Goal: Information Seeking & Learning: Learn about a topic

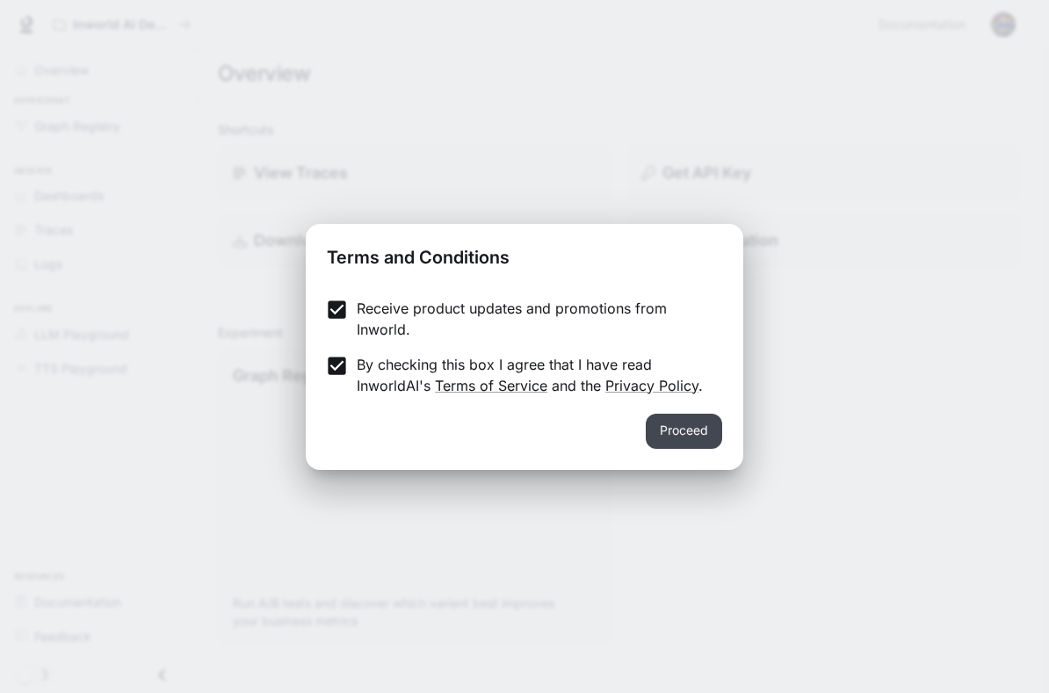
click at [712, 439] on button "Proceed" at bounding box center [684, 431] width 76 height 35
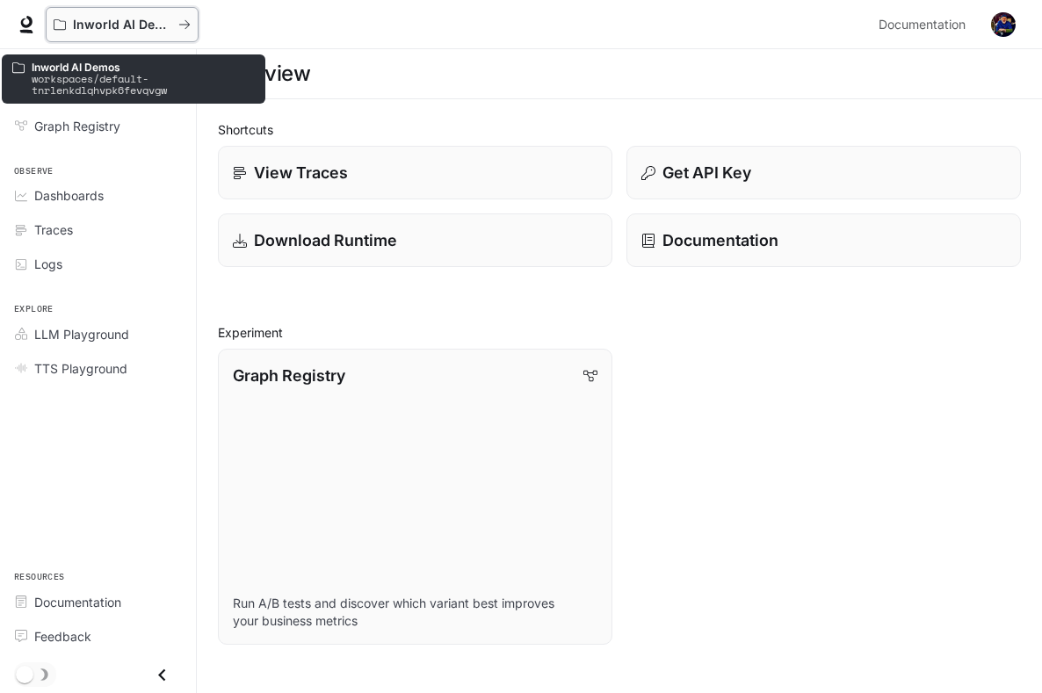
click at [91, 24] on p "Inworld AI Demos" at bounding box center [122, 25] width 98 height 15
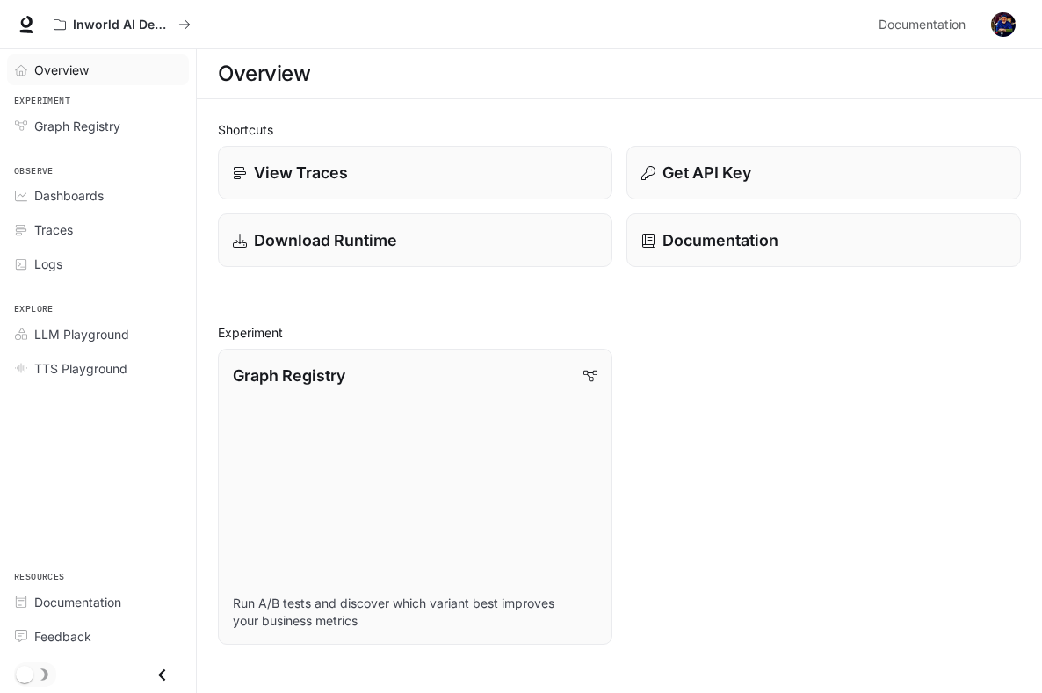
click at [79, 80] on link "Overview" at bounding box center [98, 69] width 182 height 31
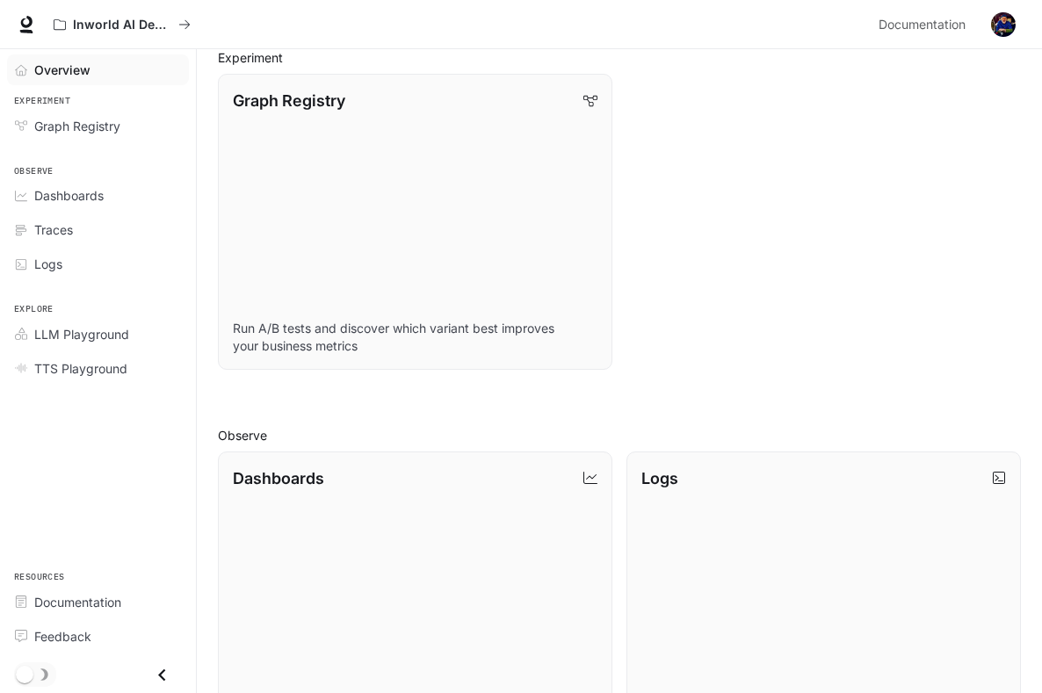
scroll to position [159, 0]
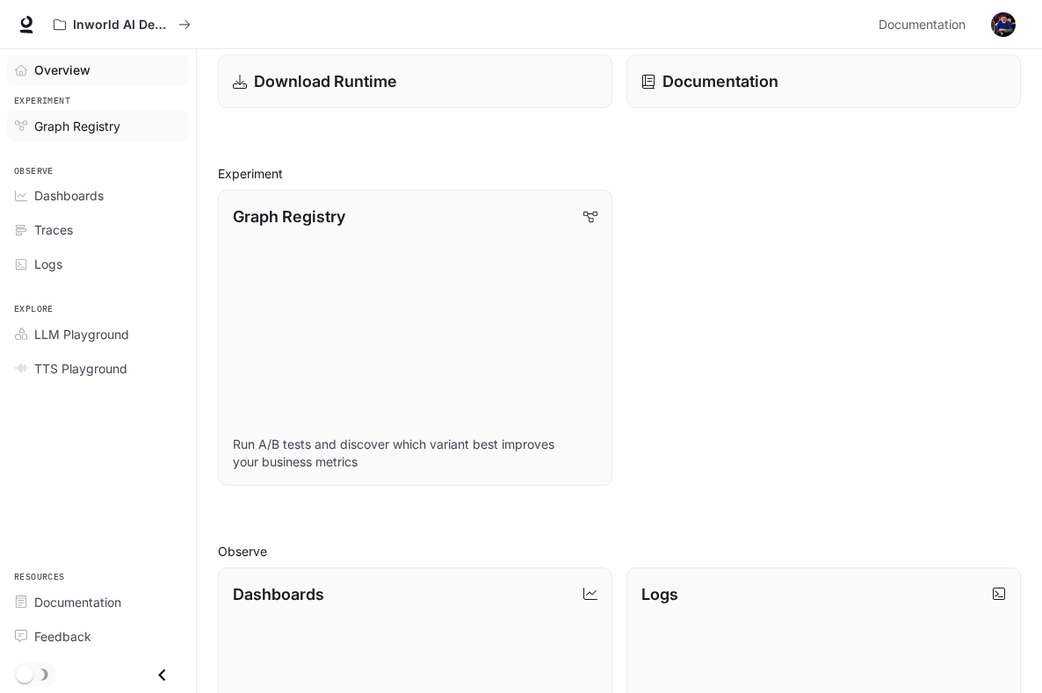
click at [93, 124] on span "Graph Registry" at bounding box center [77, 126] width 86 height 18
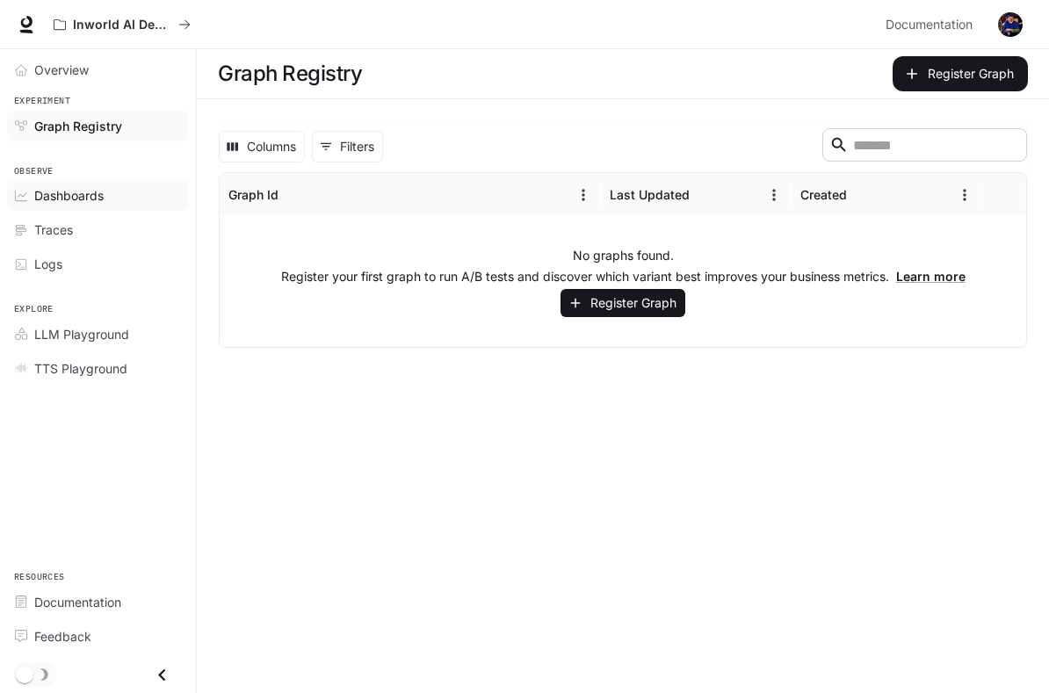
click at [61, 187] on span "Dashboards" at bounding box center [68, 195] width 69 height 18
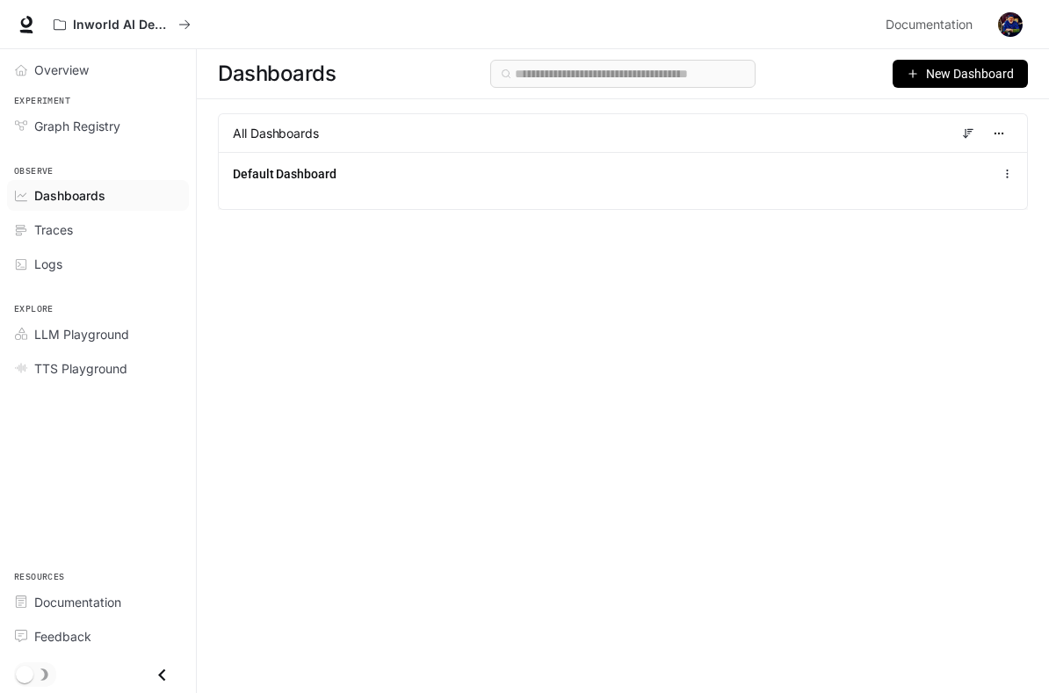
click at [95, 192] on span "Dashboards" at bounding box center [69, 195] width 71 height 18
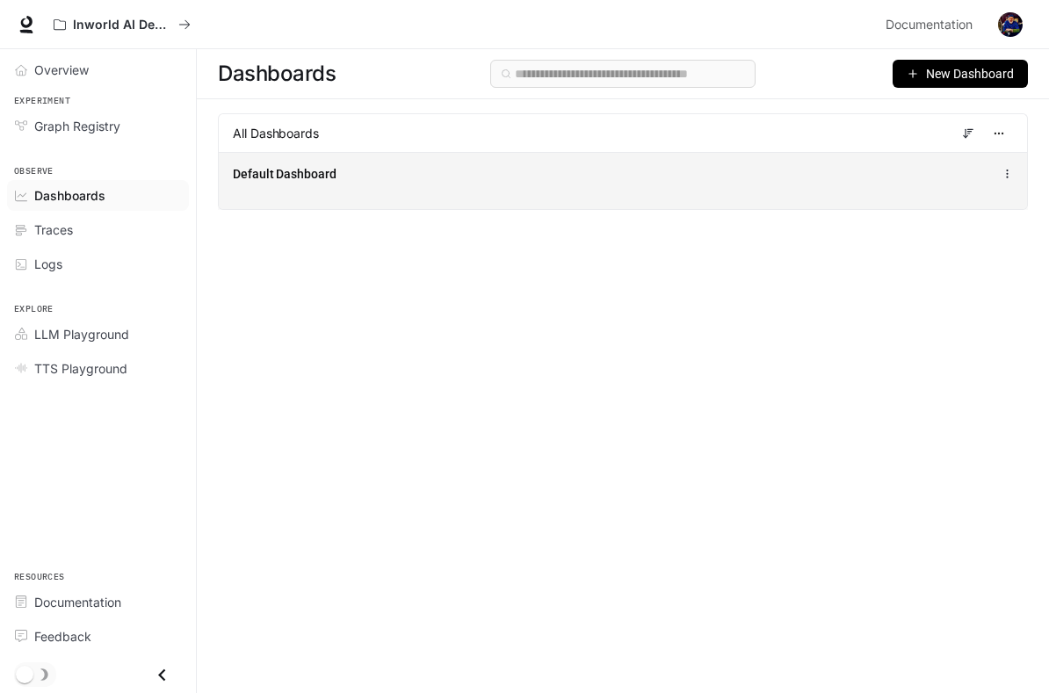
click at [1010, 181] on div "Default Dashboard" at bounding box center [623, 173] width 780 height 21
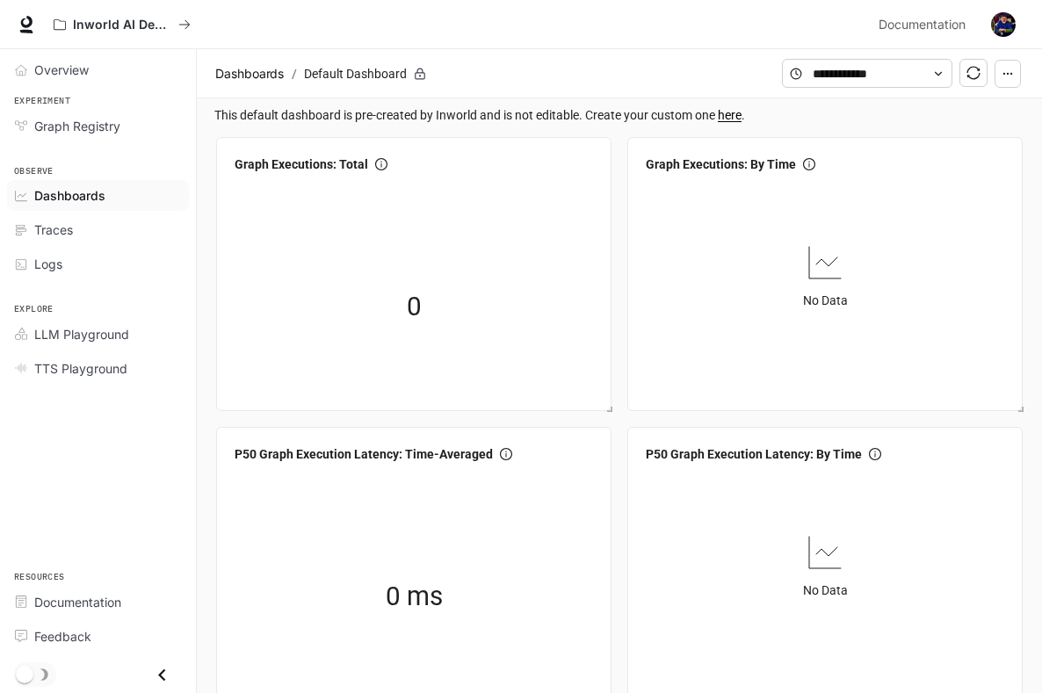
click at [1013, 80] on button "button" at bounding box center [1008, 74] width 26 height 28
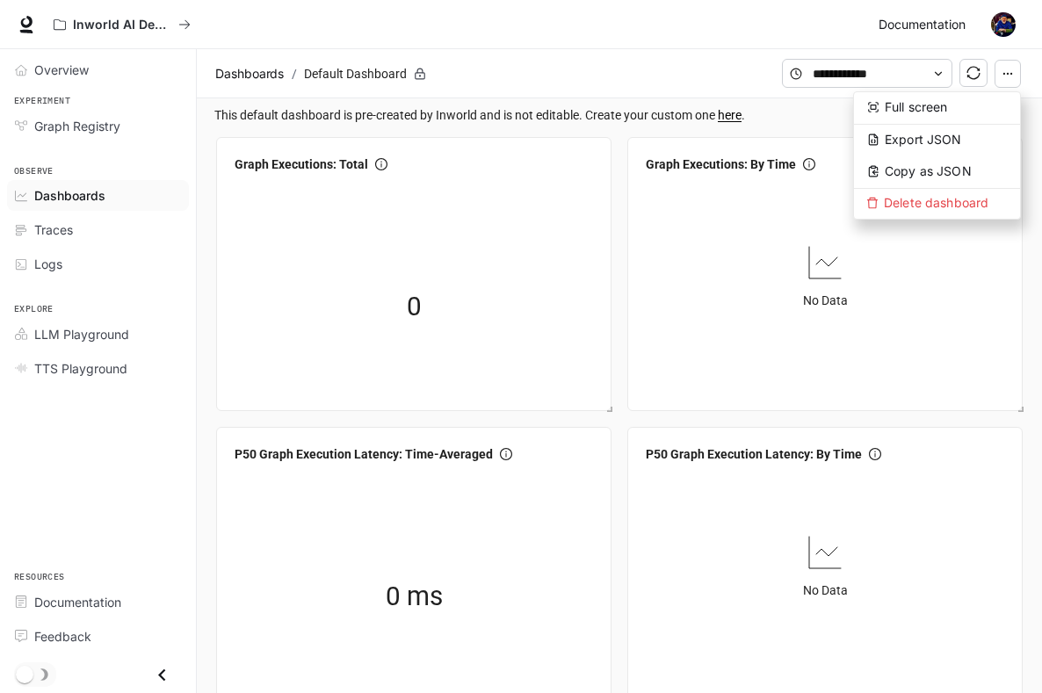
click at [905, 21] on span "Documentation" at bounding box center [922, 25] width 87 height 22
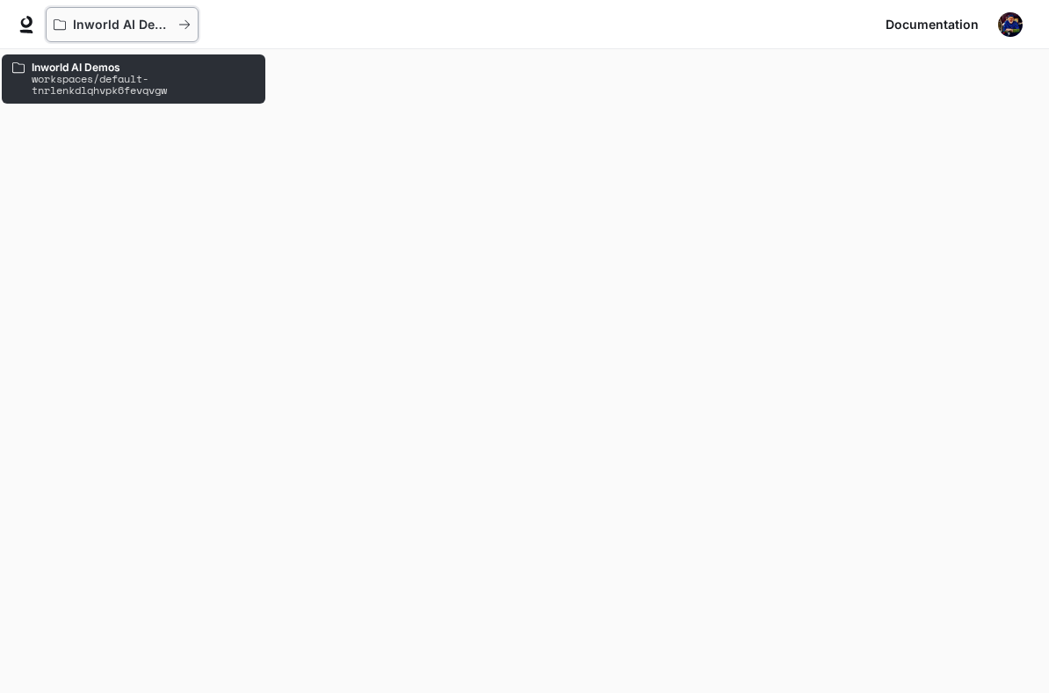
click at [125, 32] on p "Inworld AI Demos" at bounding box center [122, 25] width 98 height 15
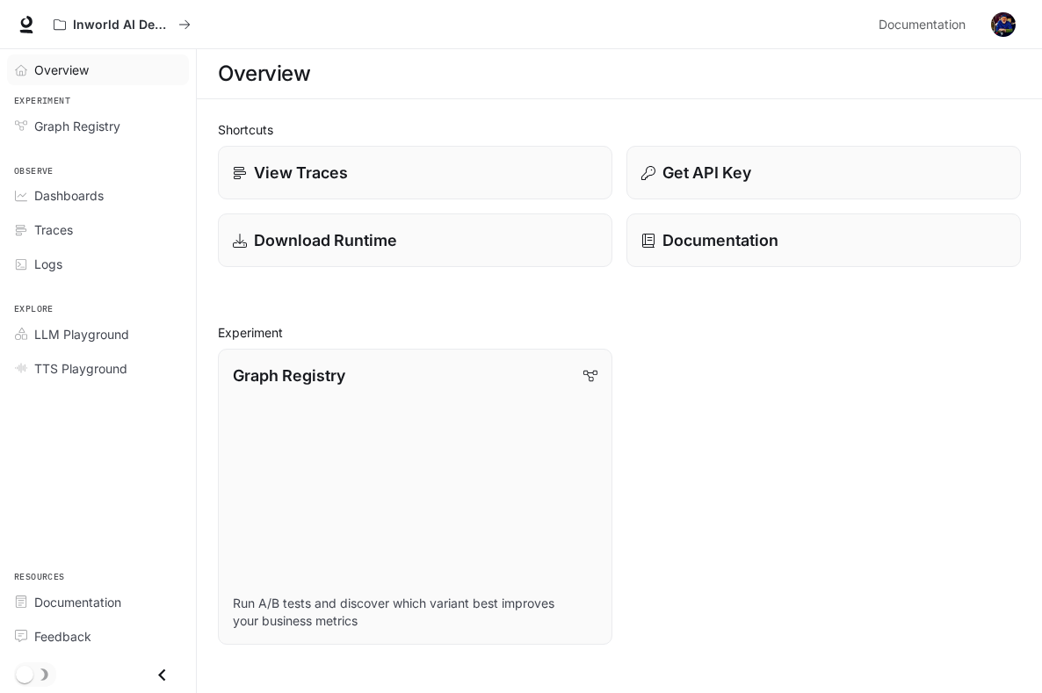
click at [71, 67] on span "Overview" at bounding box center [61, 70] width 54 height 18
click at [27, 23] on icon at bounding box center [27, 25] width 18 height 18
click at [50, 196] on span "Dashboards" at bounding box center [68, 195] width 69 height 18
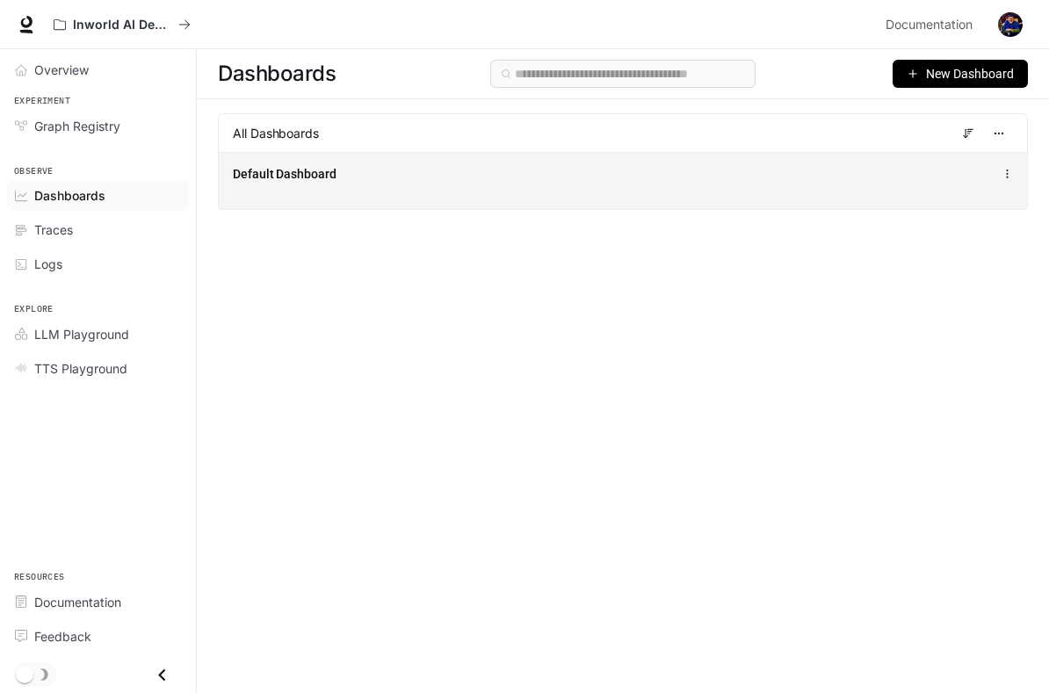
click at [261, 192] on div "Default Dashboard" at bounding box center [623, 180] width 808 height 57
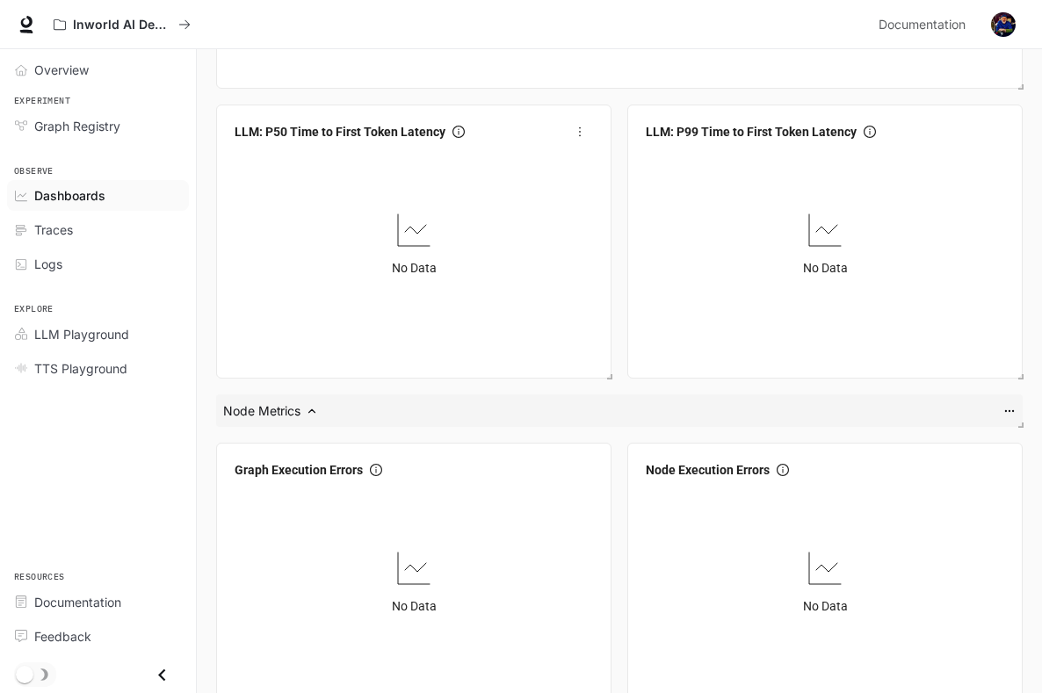
scroll to position [2105, 0]
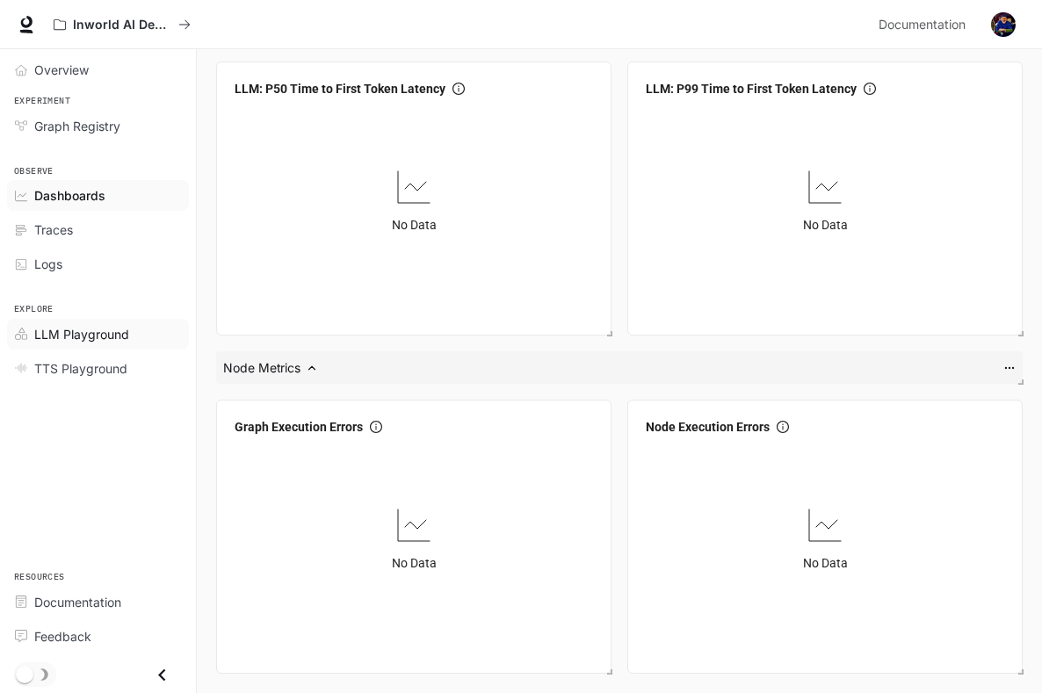
click at [100, 339] on span "LLM Playground" at bounding box center [81, 334] width 95 height 18
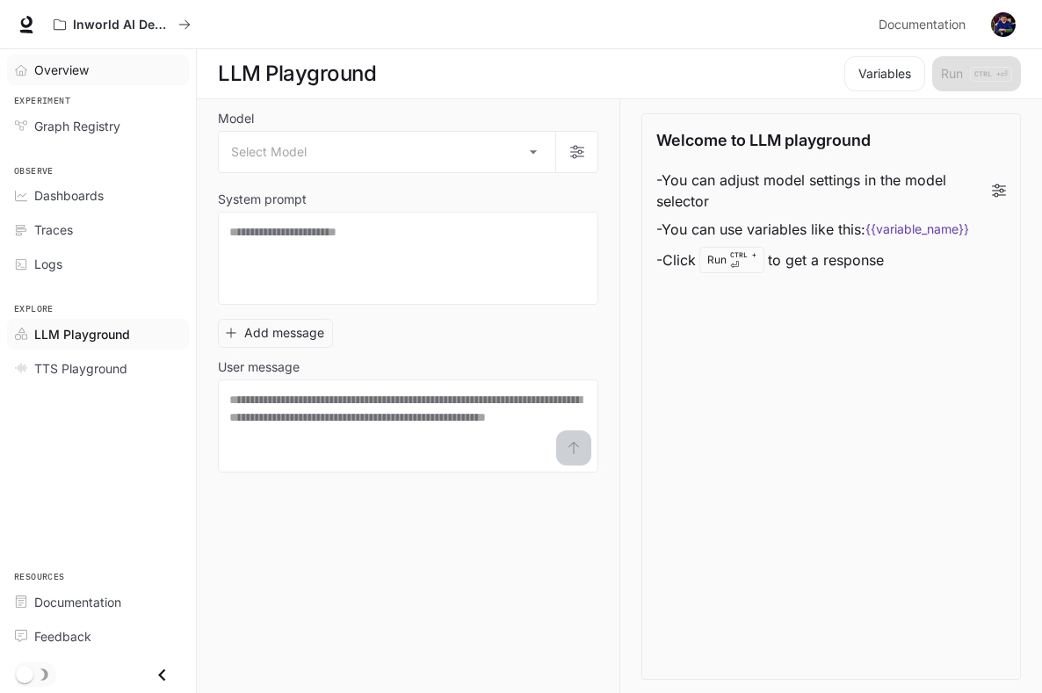
click at [77, 69] on span "Overview" at bounding box center [61, 70] width 54 height 18
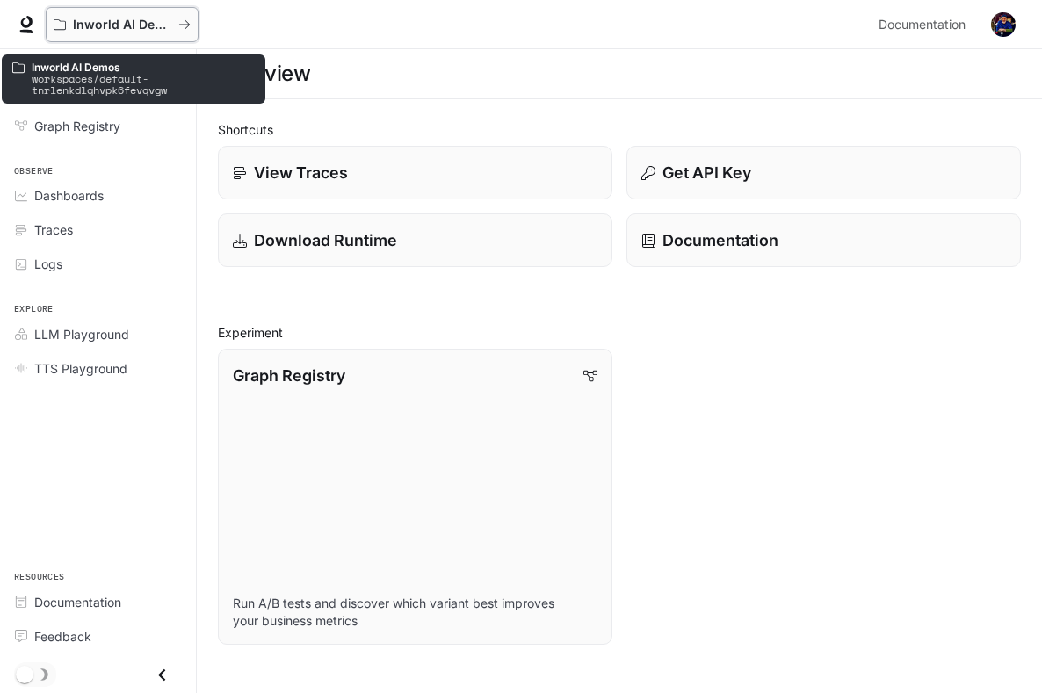
click at [113, 32] on p "Inworld AI Demos" at bounding box center [122, 25] width 98 height 15
click at [195, 26] on button "Inworld AI Demos" at bounding box center [122, 24] width 153 height 35
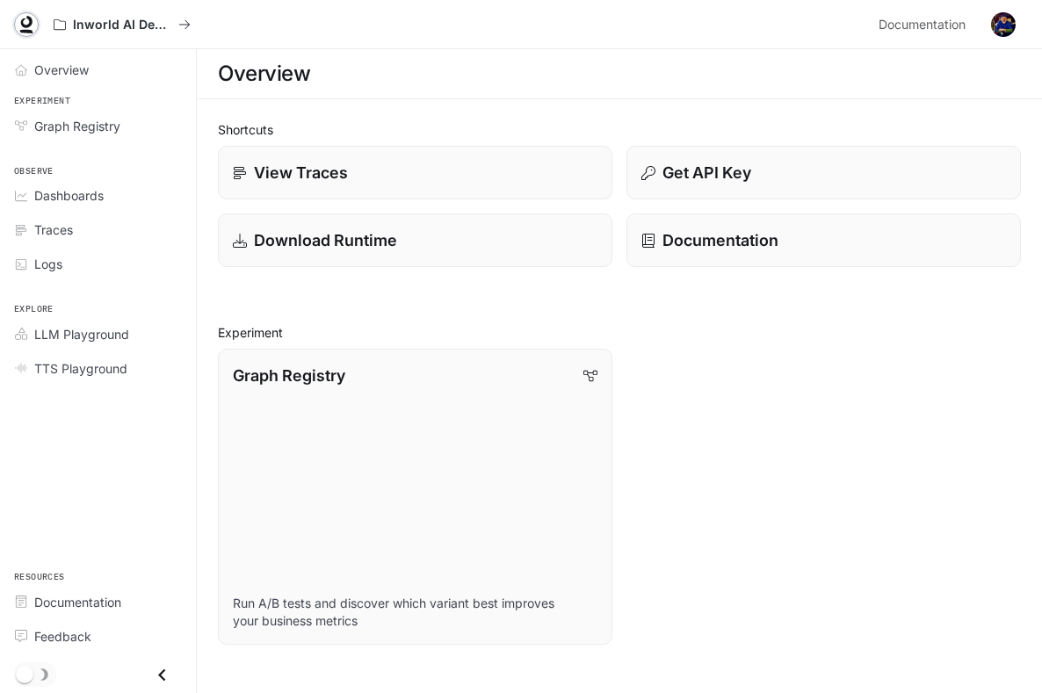
click at [25, 22] on icon at bounding box center [27, 25] width 18 height 18
drag, startPoint x: 0, startPoint y: 0, endPoint x: 988, endPoint y: 25, distance: 988.0
click at [988, 25] on button "button" at bounding box center [1003, 24] width 35 height 35
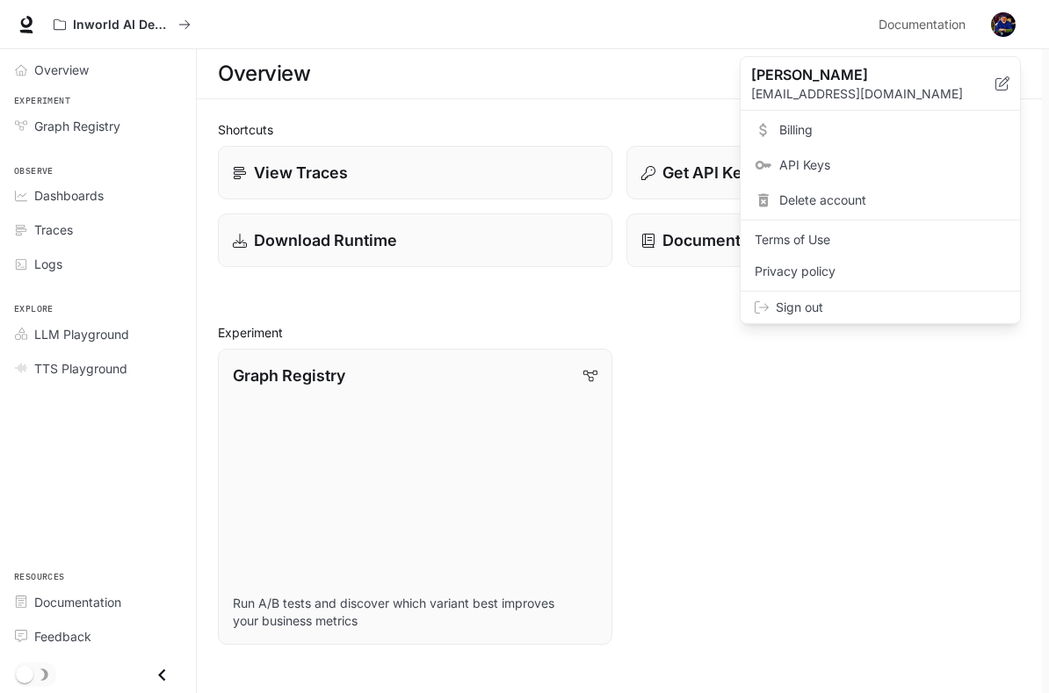
click at [330, 18] on div at bounding box center [524, 346] width 1049 height 693
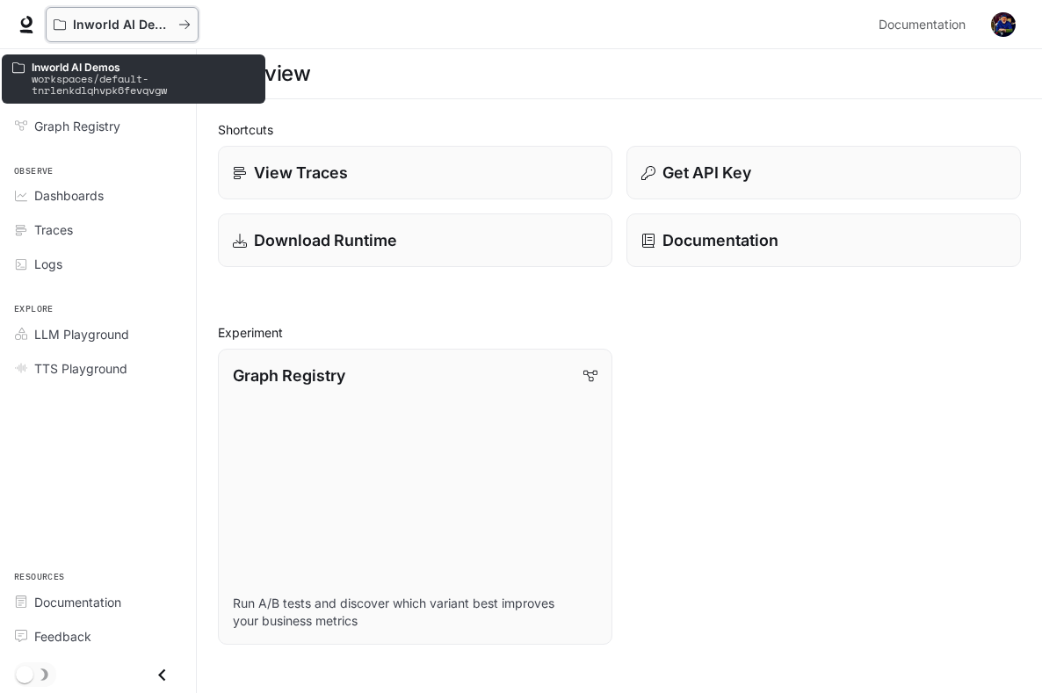
click at [187, 30] on icon "All workspaces" at bounding box center [184, 24] width 12 height 12
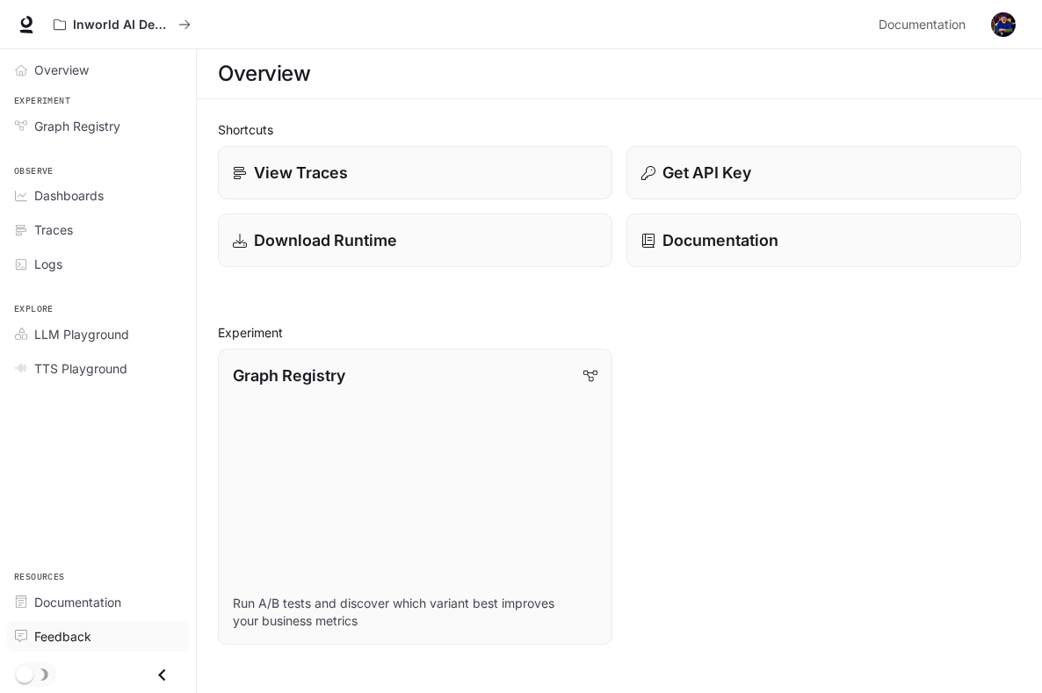
drag, startPoint x: 294, startPoint y: 0, endPoint x: 146, endPoint y: 641, distance: 658.3
click at [146, 641] on div "Feedback" at bounding box center [107, 636] width 147 height 18
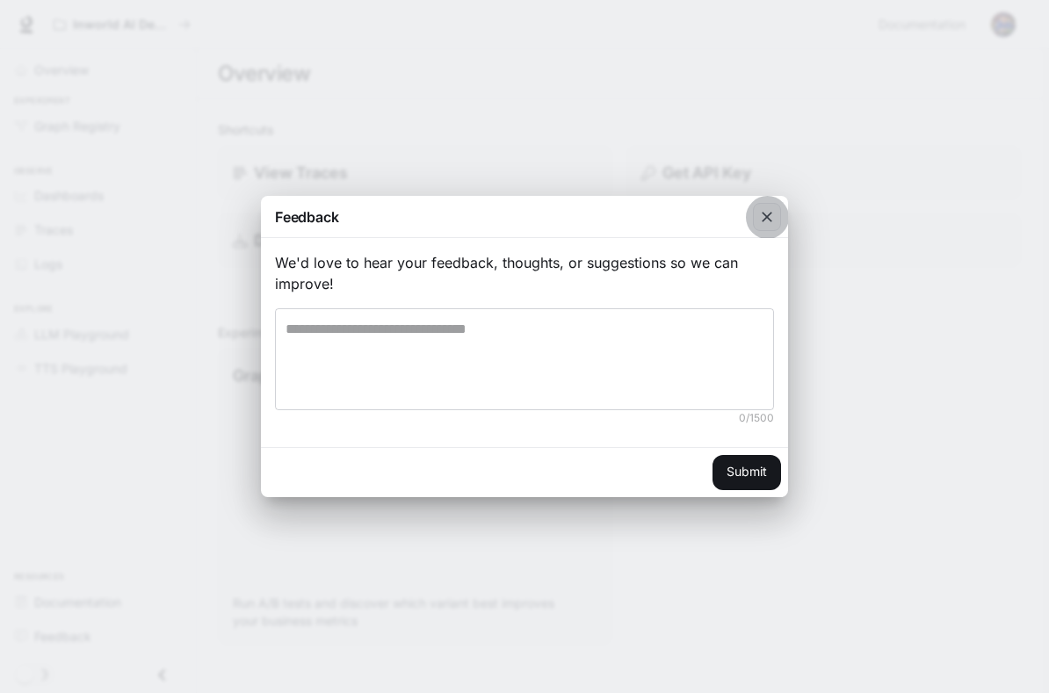
click at [767, 216] on icon "button" at bounding box center [767, 217] width 18 height 18
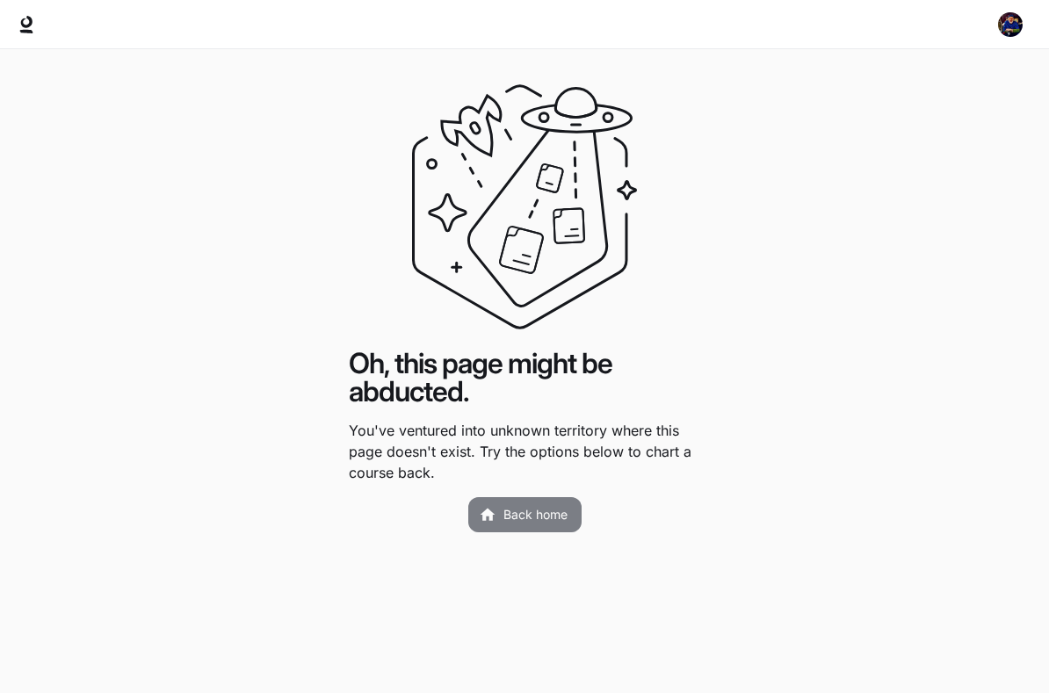
click at [550, 515] on link "Back home" at bounding box center [524, 514] width 113 height 35
